Goal: Task Accomplishment & Management: Manage account settings

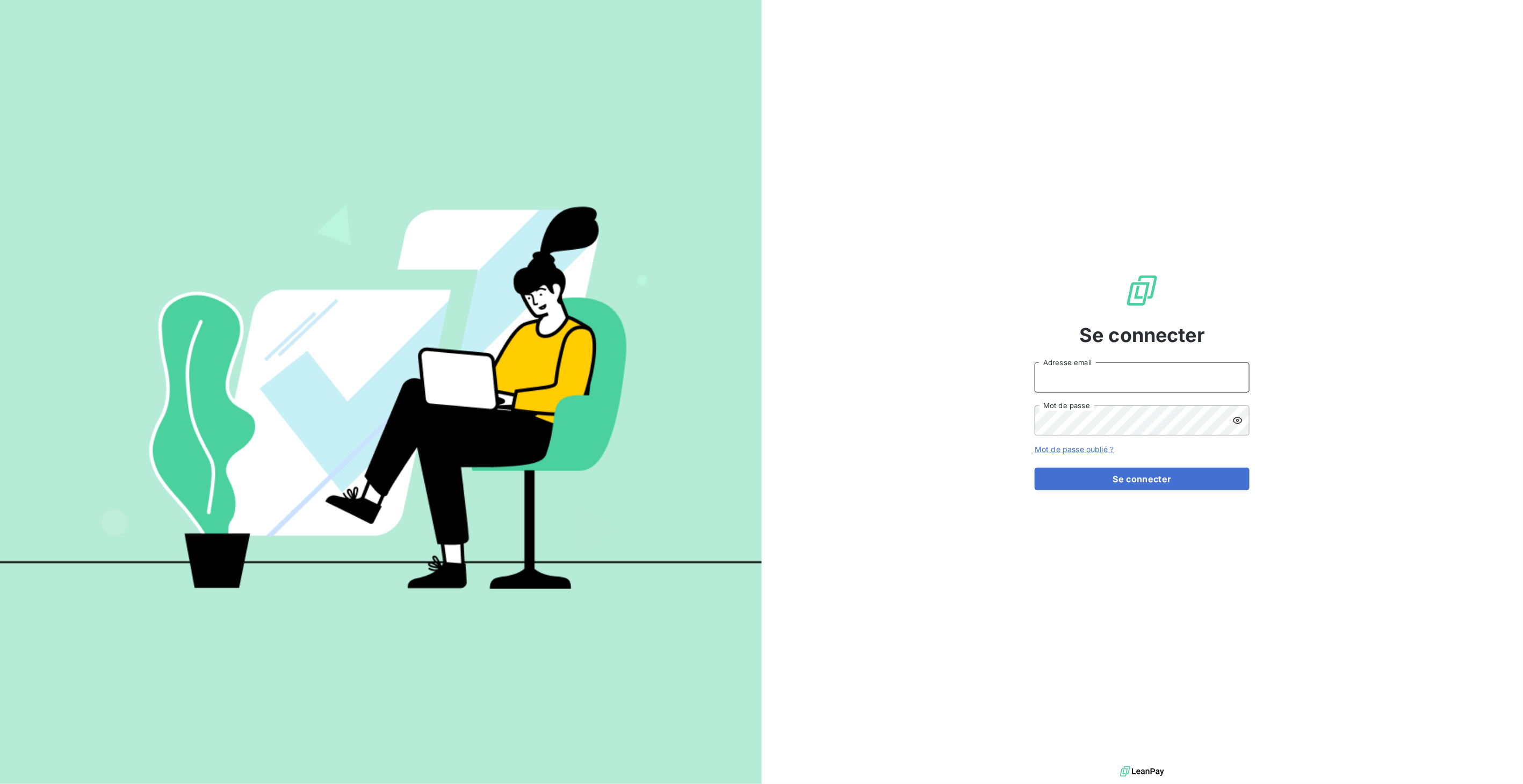
click at [1242, 379] on input "Adresse email" at bounding box center [1142, 377] width 215 height 30
click at [0, 0] on div at bounding box center [0, 0] width 0 height 0
type input "gautier.robert@barconniere.com"
click at [1103, 486] on button "Se connecter" at bounding box center [1142, 478] width 215 height 22
